Goal: Task Accomplishment & Management: Complete application form

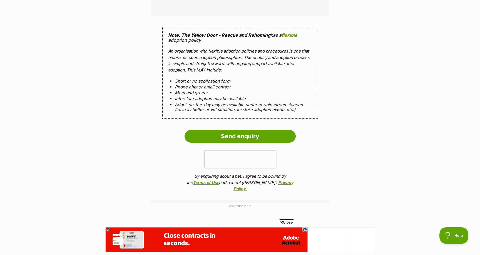
scroll to position [527, 0]
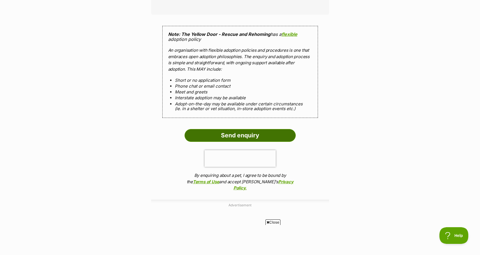
click at [242, 129] on input "Send enquiry" at bounding box center [239, 135] width 111 height 13
click at [248, 129] on input "Send enquiry" at bounding box center [239, 135] width 111 height 13
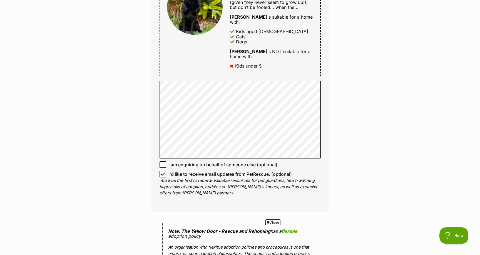
scroll to position [321, 0]
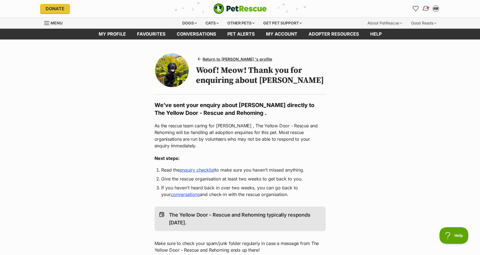
click at [426, 8] on img "Conversations" at bounding box center [426, 8] width 8 height 7
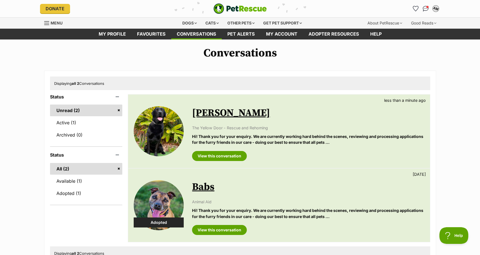
click at [436, 8] on div "AM" at bounding box center [435, 8] width 7 height 7
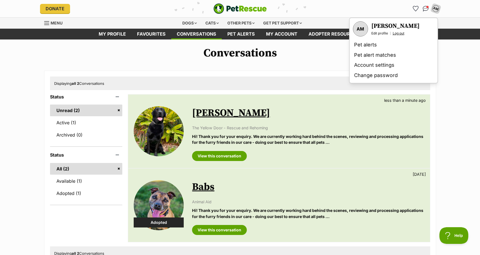
click at [399, 33] on link "Log out" at bounding box center [399, 33] width 12 height 4
